Goal: Transaction & Acquisition: Subscribe to service/newsletter

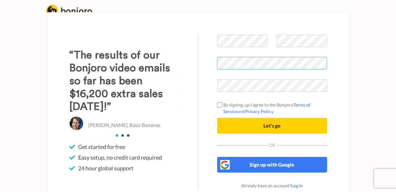
click at [214, 71] on div "Welcome to Bonjoro By signing up I agree to the Bonjoro Terms of Service and Pr…" at bounding box center [272, 112] width 148 height 155
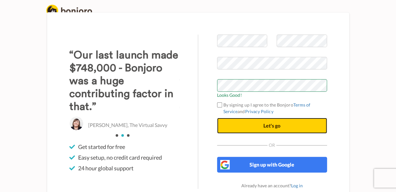
click at [270, 126] on span "Let's go" at bounding box center [271, 126] width 17 height 6
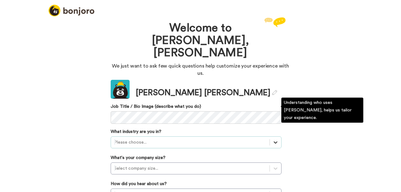
click at [273, 137] on div "option , selected. Select is focused ,type to refine list, press Down to open t…" at bounding box center [196, 143] width 171 height 12
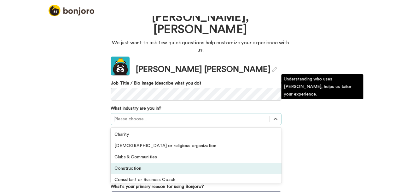
click at [166, 163] on div "Construction" at bounding box center [196, 168] width 171 height 11
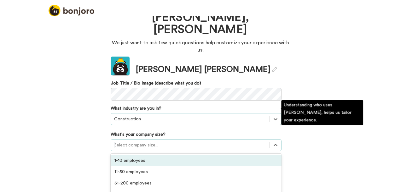
click at [236, 142] on div at bounding box center [190, 146] width 152 height 8
click at [209, 155] on div "1-10 employees" at bounding box center [196, 160] width 171 height 11
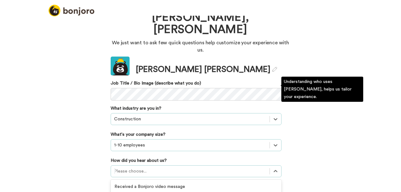
click at [201, 166] on div "option GIF Signature Maker focused, 4 of 20. 20 results available. Use Up and D…" at bounding box center [196, 172] width 171 height 12
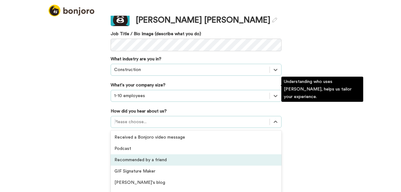
click at [175, 155] on div "Recommended by a friend" at bounding box center [196, 160] width 171 height 11
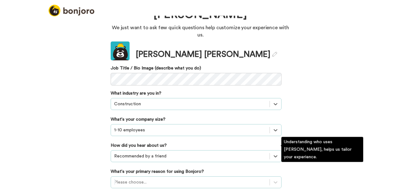
click at [188, 177] on div "Please choose..." at bounding box center [196, 183] width 171 height 12
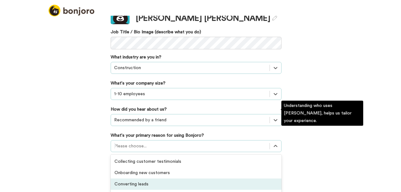
click at [178, 179] on div "Converting leads" at bounding box center [196, 184] width 171 height 11
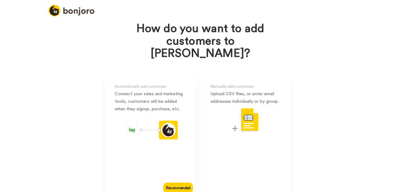
scroll to position [32, 0]
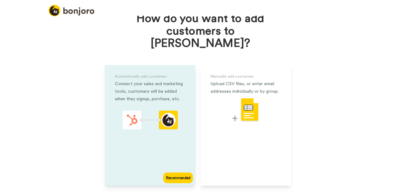
click at [178, 173] on div "Recommended" at bounding box center [178, 178] width 30 height 11
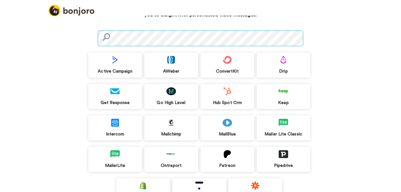
scroll to position [76, 0]
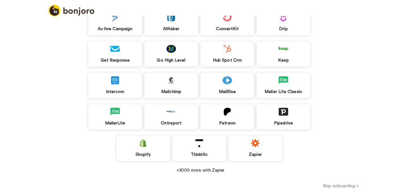
click at [341, 185] on button "Skip onboarding >" at bounding box center [340, 186] width 120 height 7
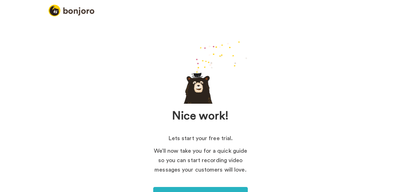
scroll to position [47, 0]
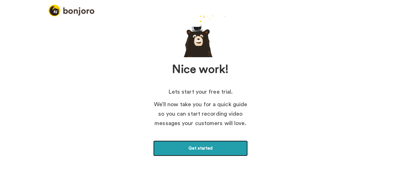
click at [212, 147] on link "Get started" at bounding box center [200, 149] width 95 height 16
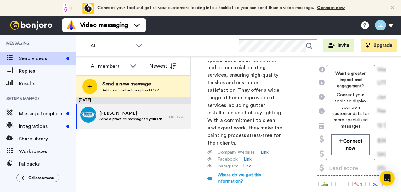
scroll to position [126, 0]
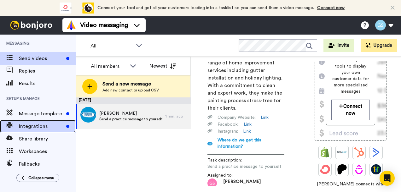
click at [30, 123] on span "Integrations" at bounding box center [41, 127] width 45 height 8
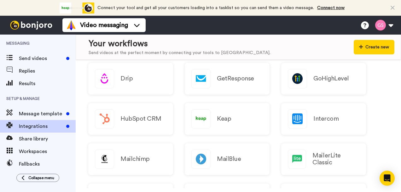
scroll to position [158, 0]
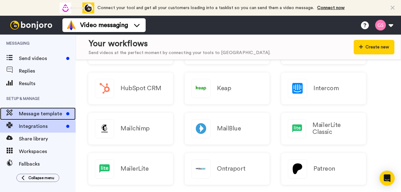
click at [45, 112] on span "Message template" at bounding box center [41, 114] width 45 height 8
